Goal: Task Accomplishment & Management: Manage account settings

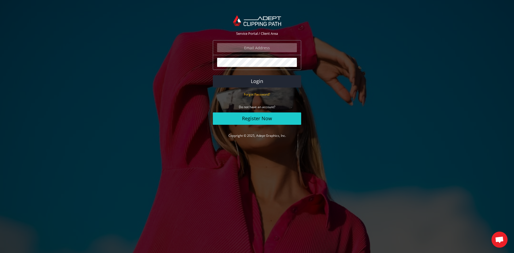
click at [252, 50] on input "email" at bounding box center [257, 47] width 80 height 9
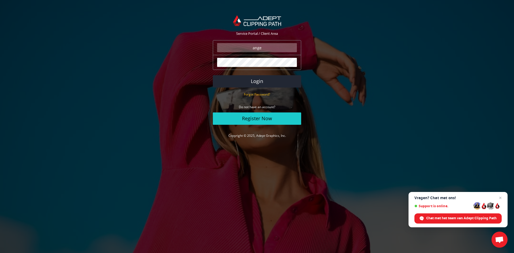
type input "[PERSON_NAME][EMAIL_ADDRESS][DOMAIN_NAME]"
click at [233, 83] on button "Login" at bounding box center [257, 81] width 88 height 12
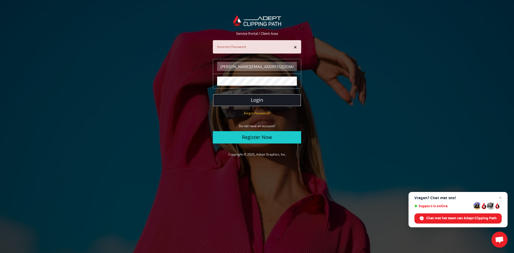
click at [235, 98] on button "Login" at bounding box center [257, 100] width 88 height 12
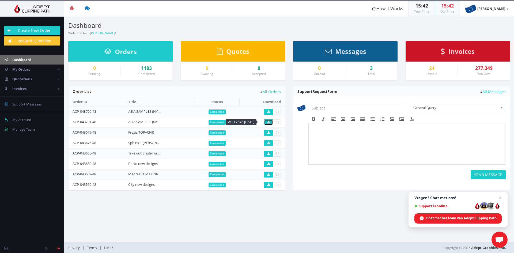
click at [269, 122] on icon at bounding box center [268, 122] width 3 height 3
click at [269, 111] on icon at bounding box center [268, 111] width 3 height 3
click at [508, 8] on link "Angelo Pappijn" at bounding box center [487, 9] width 54 height 16
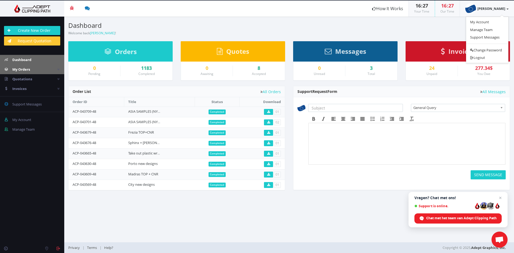
click at [17, 70] on span "My Orders" at bounding box center [21, 69] width 18 height 5
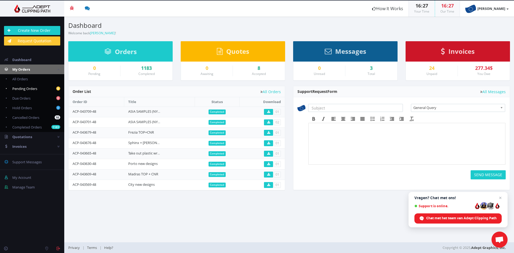
click at [25, 88] on span "Pending Orders" at bounding box center [24, 88] width 25 height 5
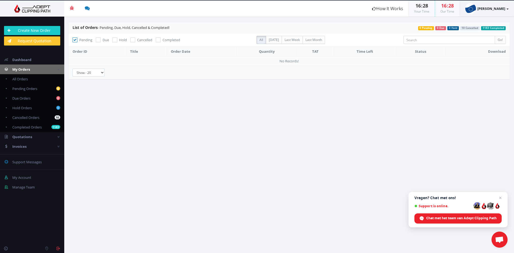
click at [508, 9] on b at bounding box center [508, 9] width 2 height 1
click at [480, 57] on link "Logout" at bounding box center [487, 58] width 42 height 8
